Goal: Transaction & Acquisition: Purchase product/service

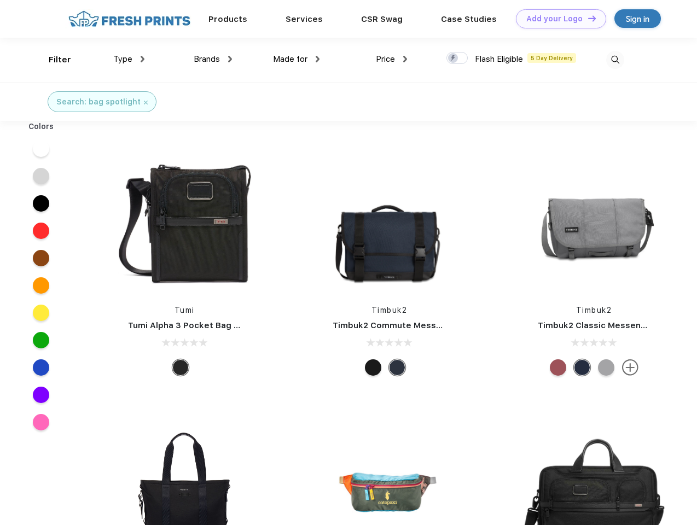
scroll to position [1, 0]
click at [557, 19] on link "Add your Logo Design Tool" at bounding box center [561, 18] width 90 height 19
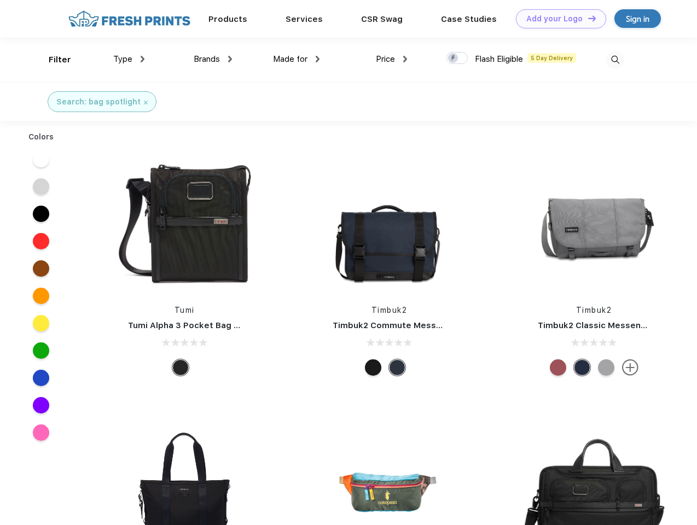
click at [0, 0] on div "Design Tool" at bounding box center [0, 0] width 0 height 0
click at [587, 18] on link "Add your Logo Design Tool" at bounding box center [561, 18] width 90 height 19
click at [52, 60] on div "Filter" at bounding box center [60, 60] width 22 height 13
click at [129, 59] on span "Type" at bounding box center [122, 59] width 19 height 10
click at [213, 59] on span "Brands" at bounding box center [207, 59] width 26 height 10
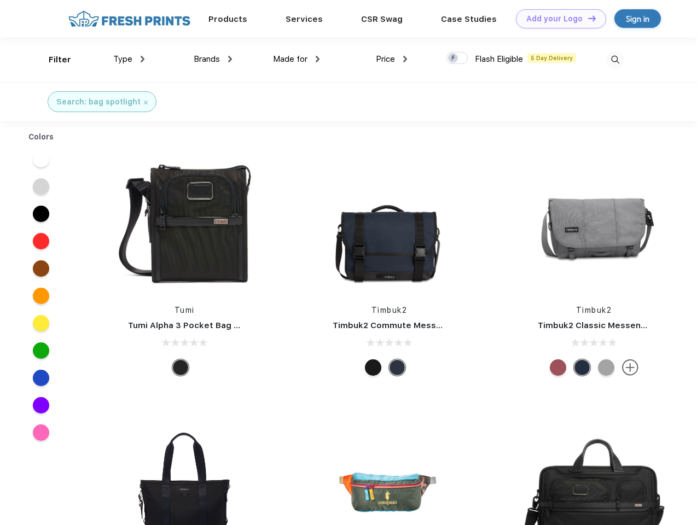
click at [296, 59] on span "Made for" at bounding box center [290, 59] width 34 height 10
click at [392, 59] on span "Price" at bounding box center [385, 59] width 19 height 10
click at [457, 59] on div at bounding box center [456, 58] width 21 height 12
click at [453, 59] on input "checkbox" at bounding box center [449, 54] width 7 height 7
click at [615, 60] on img at bounding box center [615, 60] width 18 height 18
